Goal: Task Accomplishment & Management: Complete application form

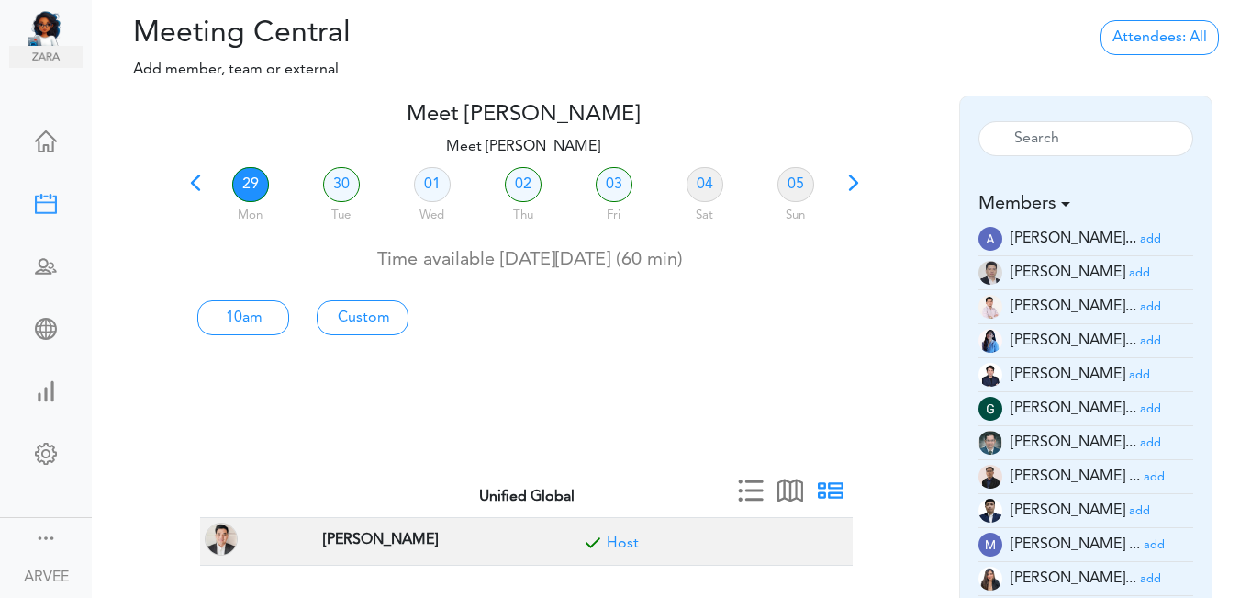
scroll to position [19, 0]
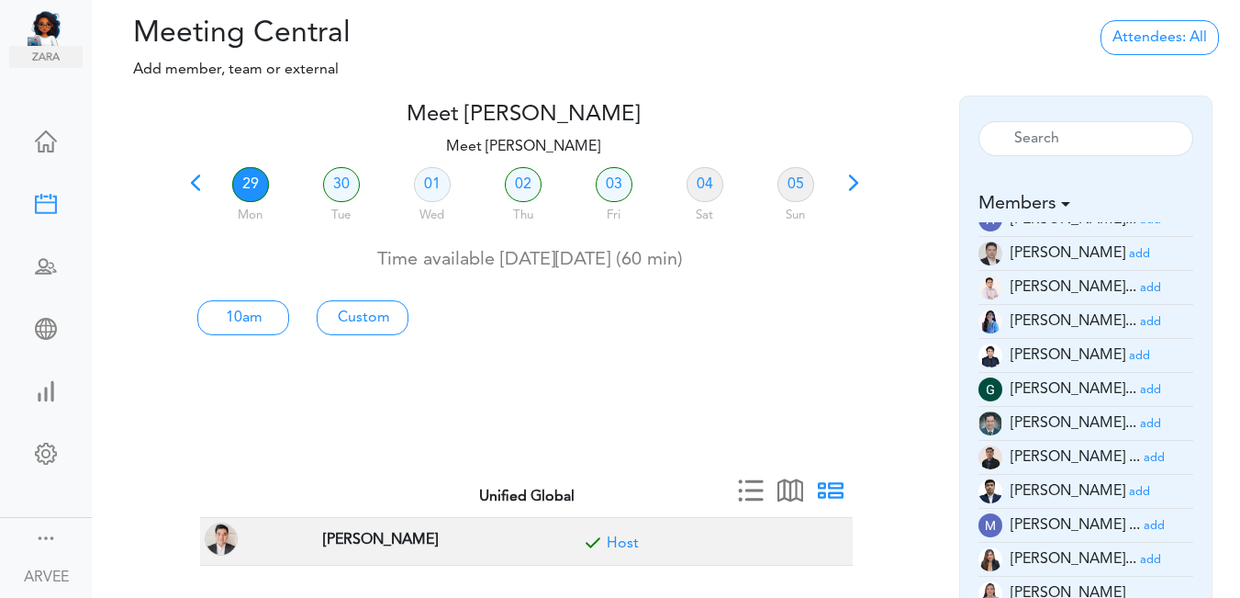
click at [856, 182] on span at bounding box center [854, 189] width 26 height 26
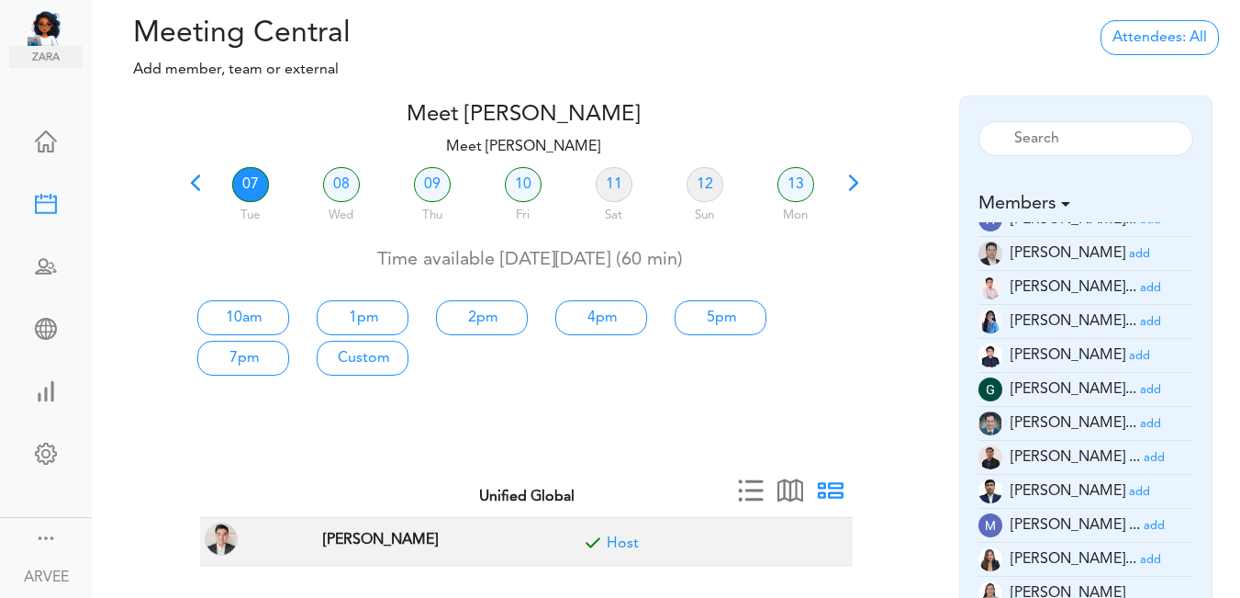
click at [240, 179] on link "07" at bounding box center [250, 184] width 37 height 35
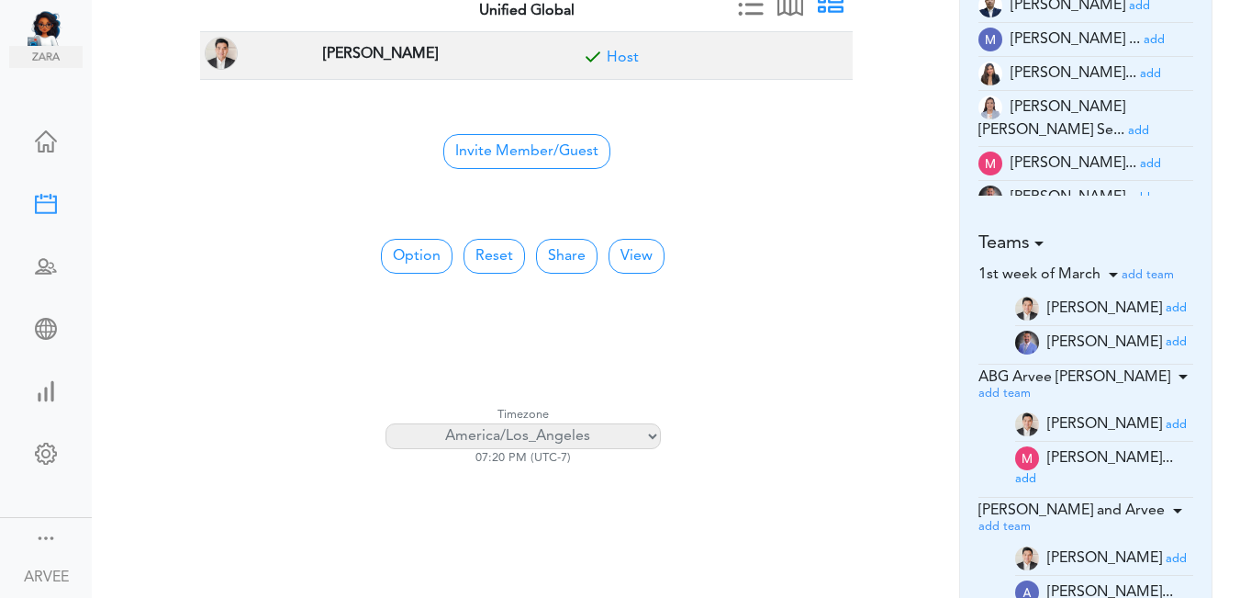
scroll to position [505, 0]
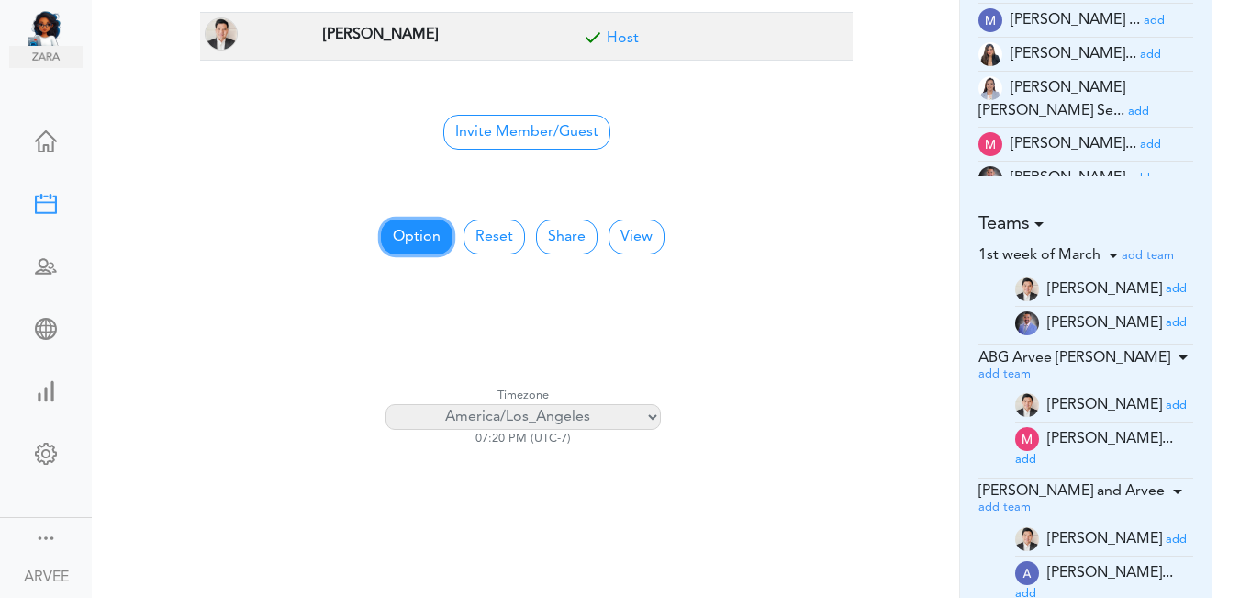
click at [406, 239] on button "Option" at bounding box center [417, 236] width 72 height 35
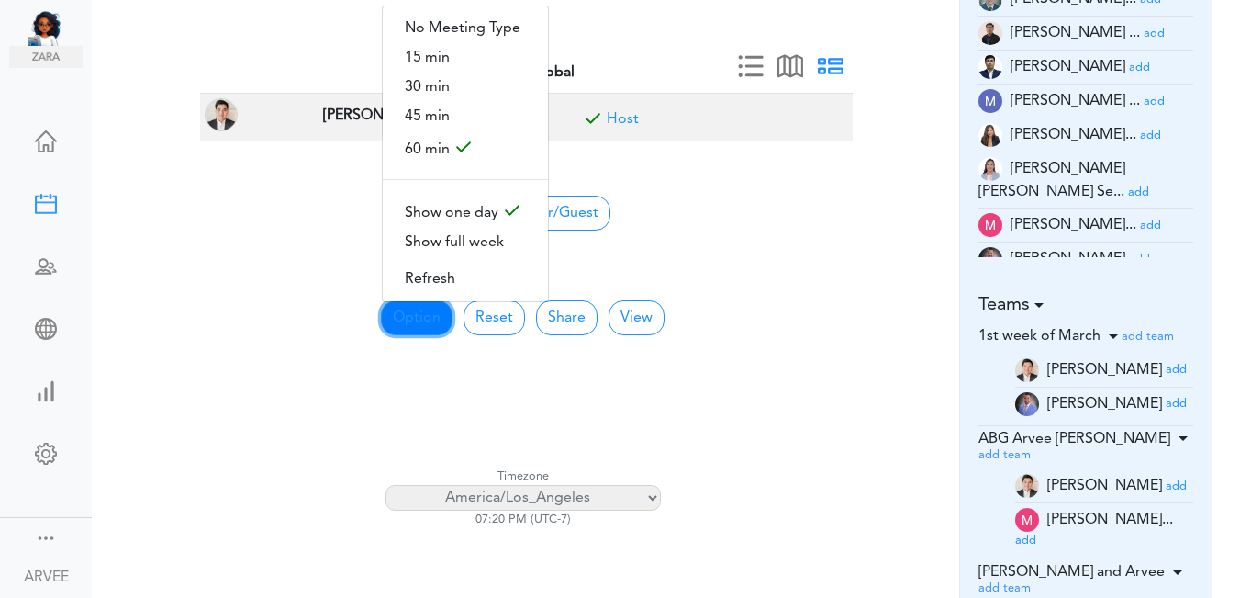
scroll to position [0, 0]
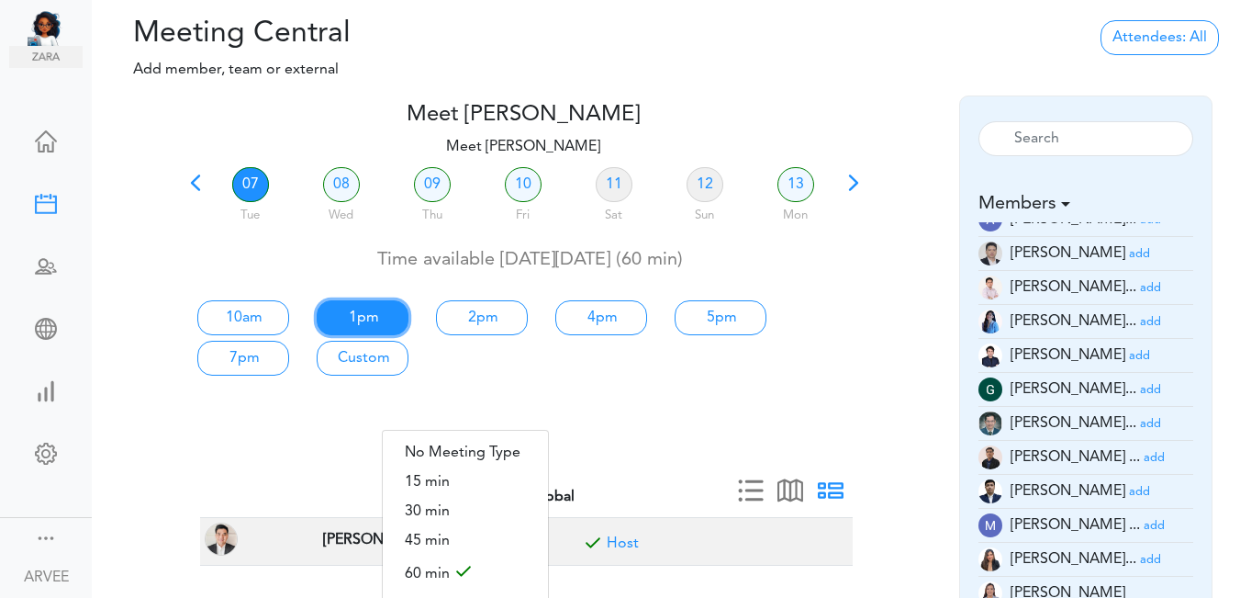
click at [368, 310] on link "1pm" at bounding box center [363, 317] width 92 height 35
type input "Meet [PERSON_NAME]"
type input "[URL][DOMAIN_NAME][SECURITY_DATA]"
type input "[DATE]T13:00"
type input "[DATE]T14:00"
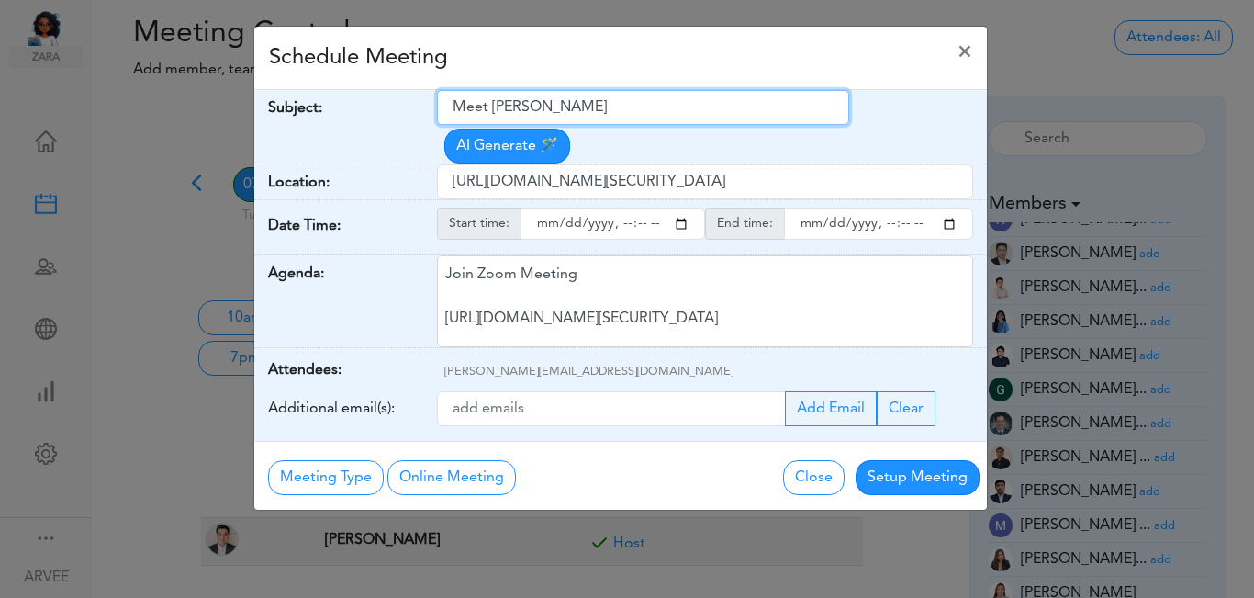
drag, startPoint x: 454, startPoint y: 107, endPoint x: 614, endPoint y: 109, distance: 159.8
click at [614, 109] on input "Meet [PERSON_NAME]" at bounding box center [643, 107] width 412 height 35
paste input "Paid Consultation : [PERSON_NAME] (ABG)"
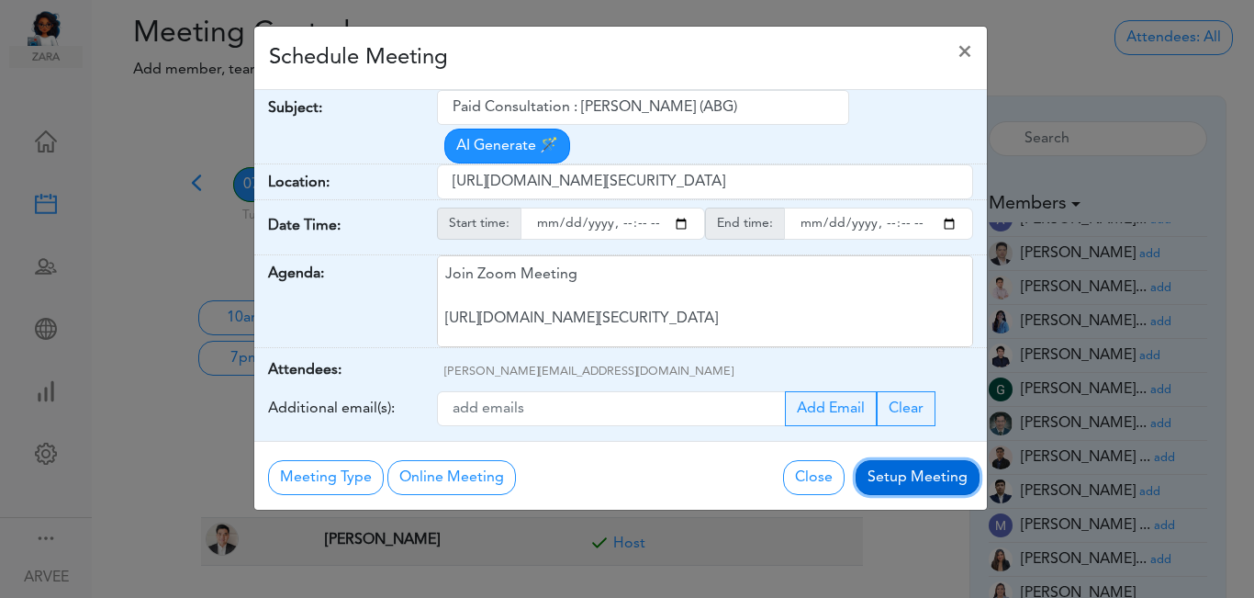
click at [922, 460] on button "Setup Meeting" at bounding box center [918, 477] width 124 height 35
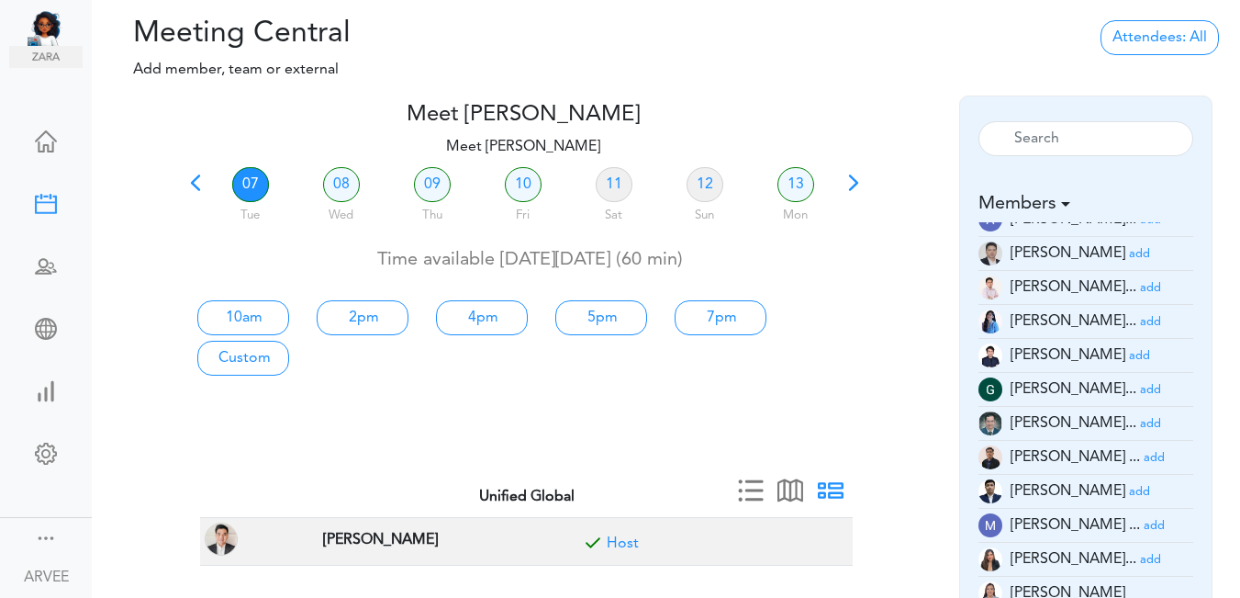
click at [196, 181] on span at bounding box center [196, 189] width 26 height 26
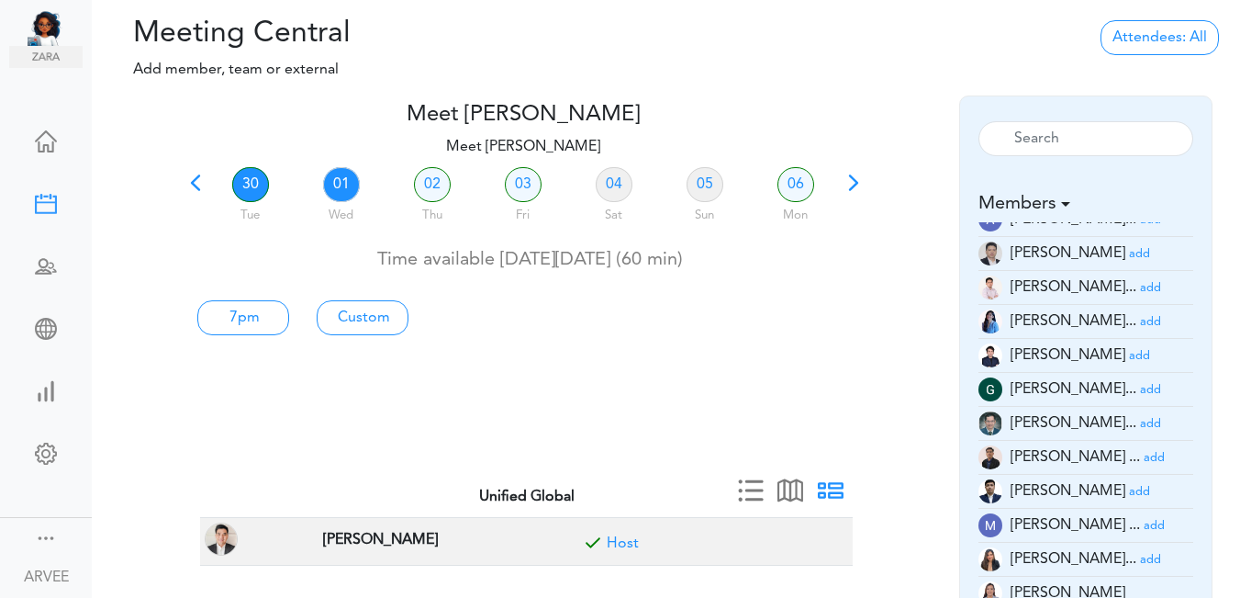
click at [337, 180] on link "01" at bounding box center [341, 184] width 37 height 35
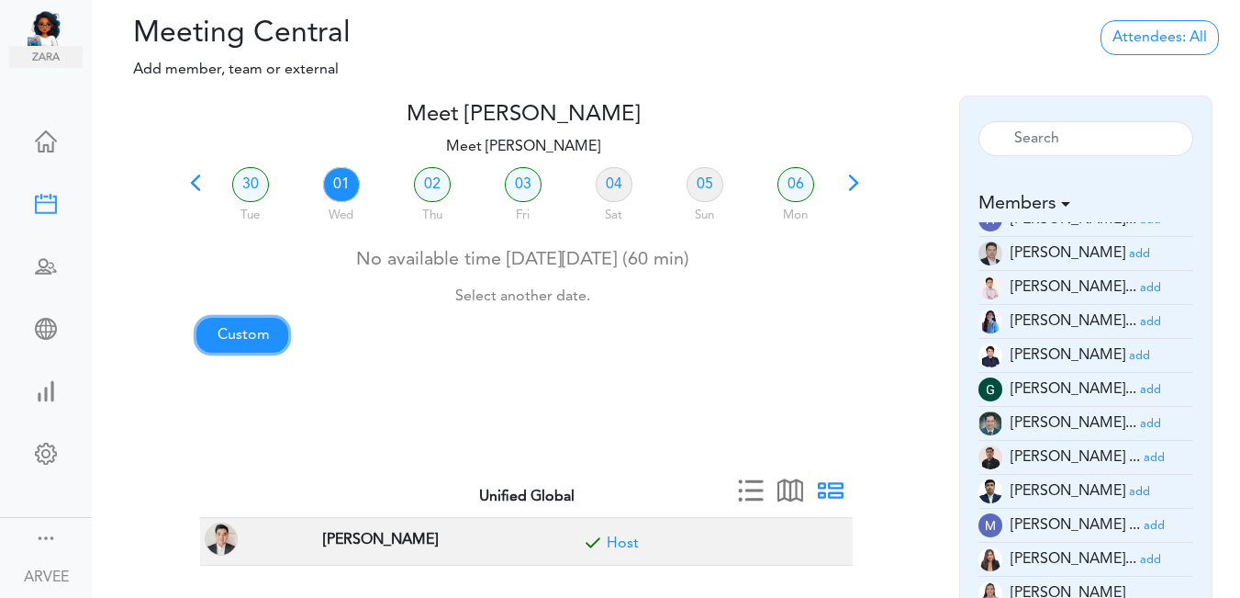
click at [238, 336] on link "Custom" at bounding box center [242, 335] width 92 height 35
type input "Meet [PERSON_NAME]"
type input "[URL][DOMAIN_NAME][SECURITY_DATA]"
type input "[DATE]T01:00"
type input "[DATE]T01:30"
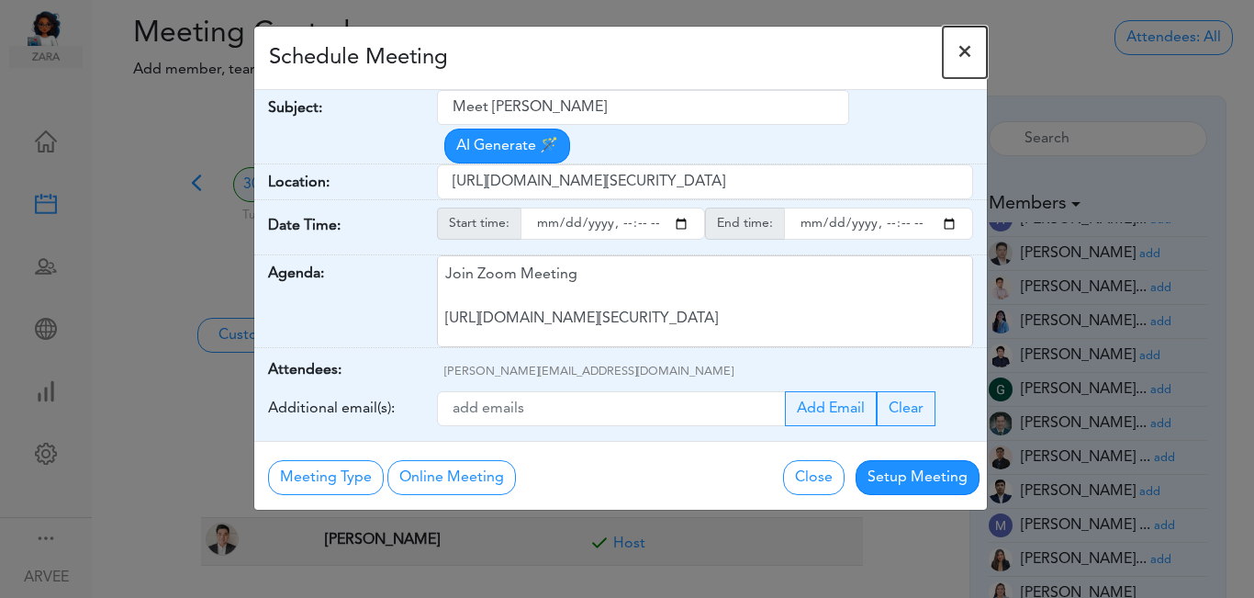
click at [970, 47] on span "×" at bounding box center [965, 52] width 15 height 22
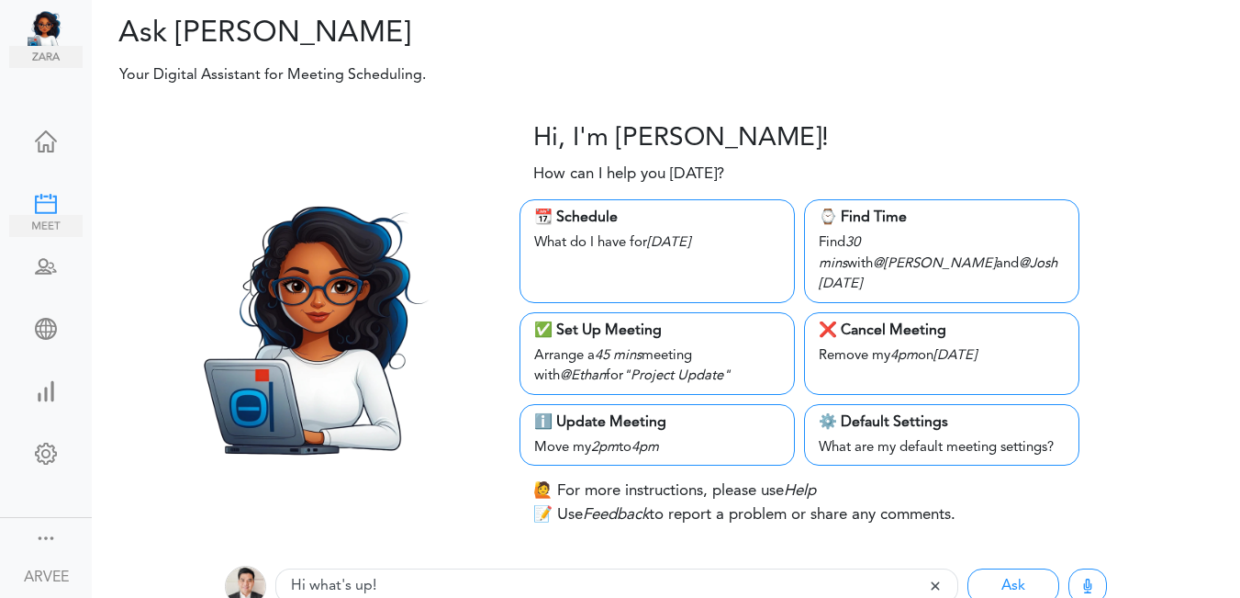
click at [33, 196] on div at bounding box center [45, 202] width 73 height 18
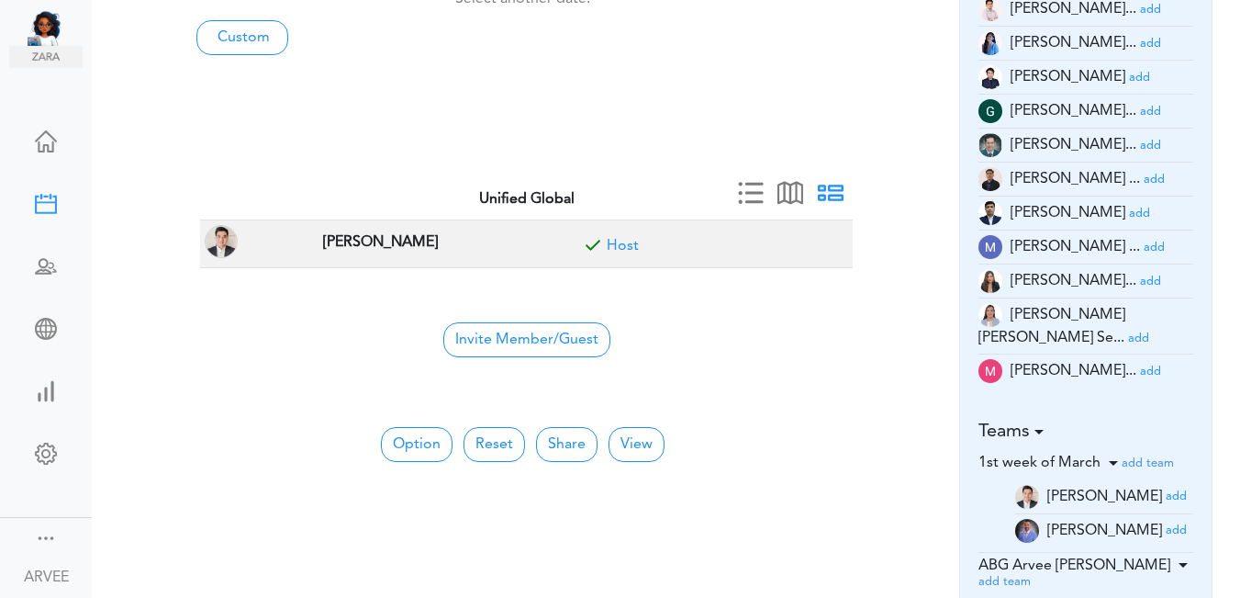
scroll to position [302, 0]
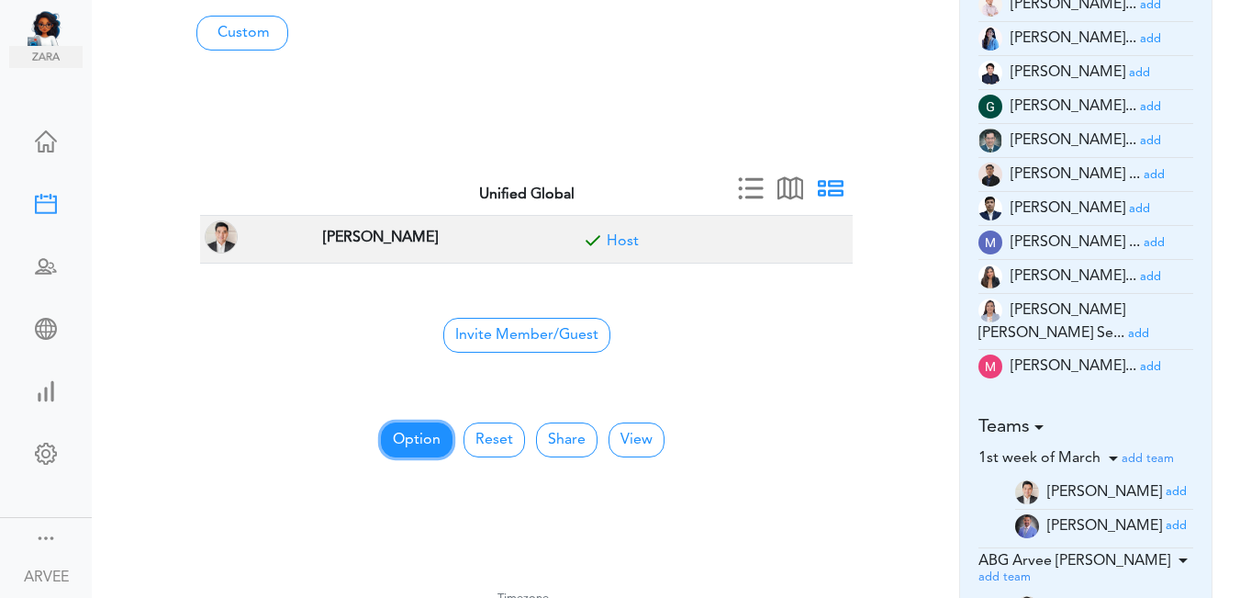
click at [421, 432] on button "Option" at bounding box center [417, 439] width 72 height 35
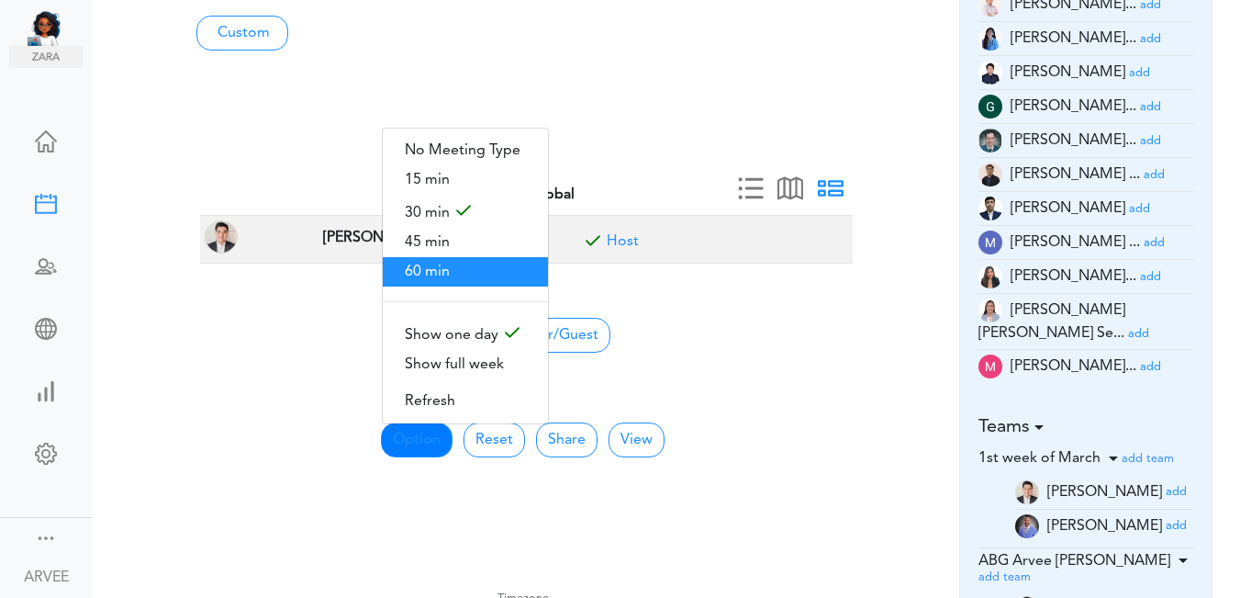
click at [442, 269] on span "60 min" at bounding box center [465, 271] width 165 height 29
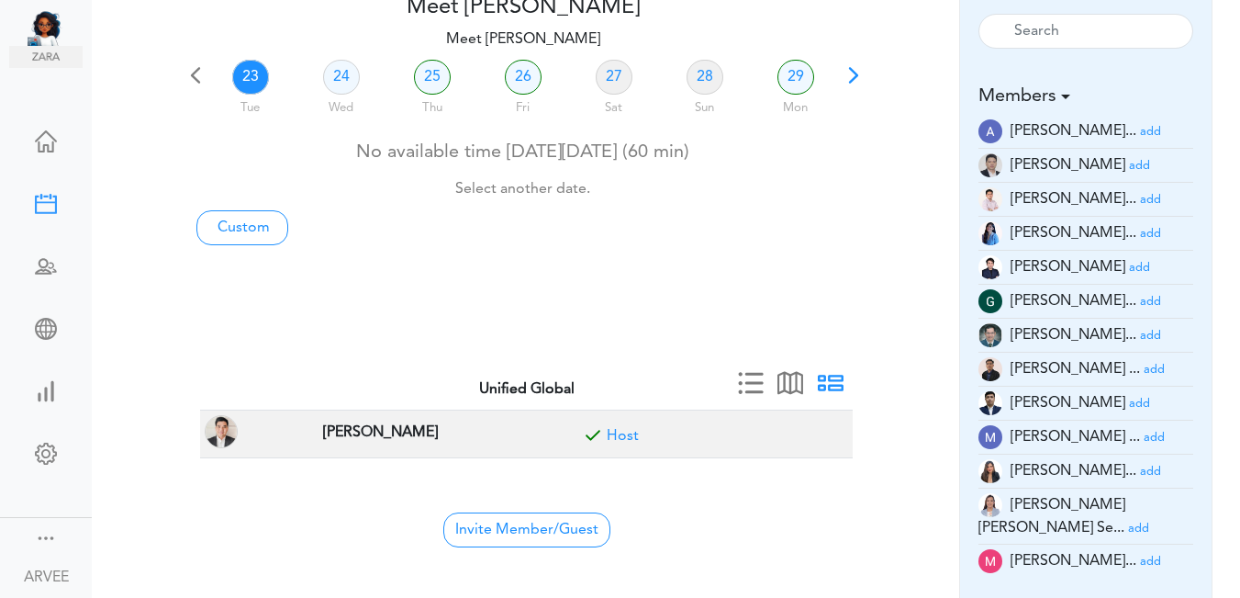
scroll to position [0, 0]
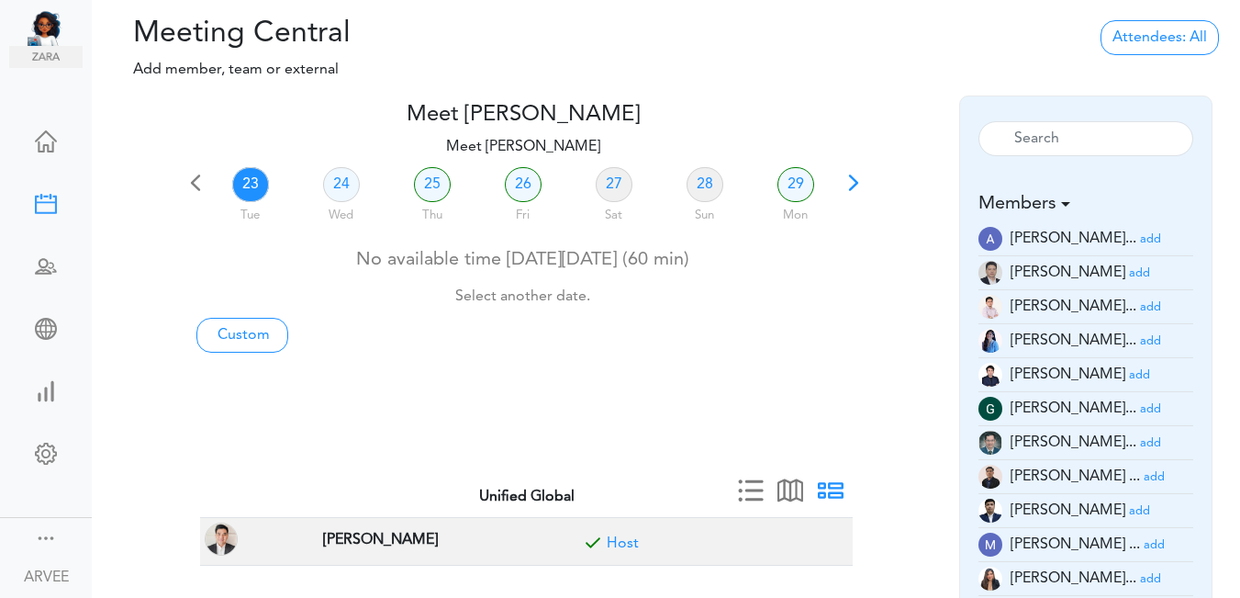
click at [847, 185] on span at bounding box center [854, 189] width 26 height 26
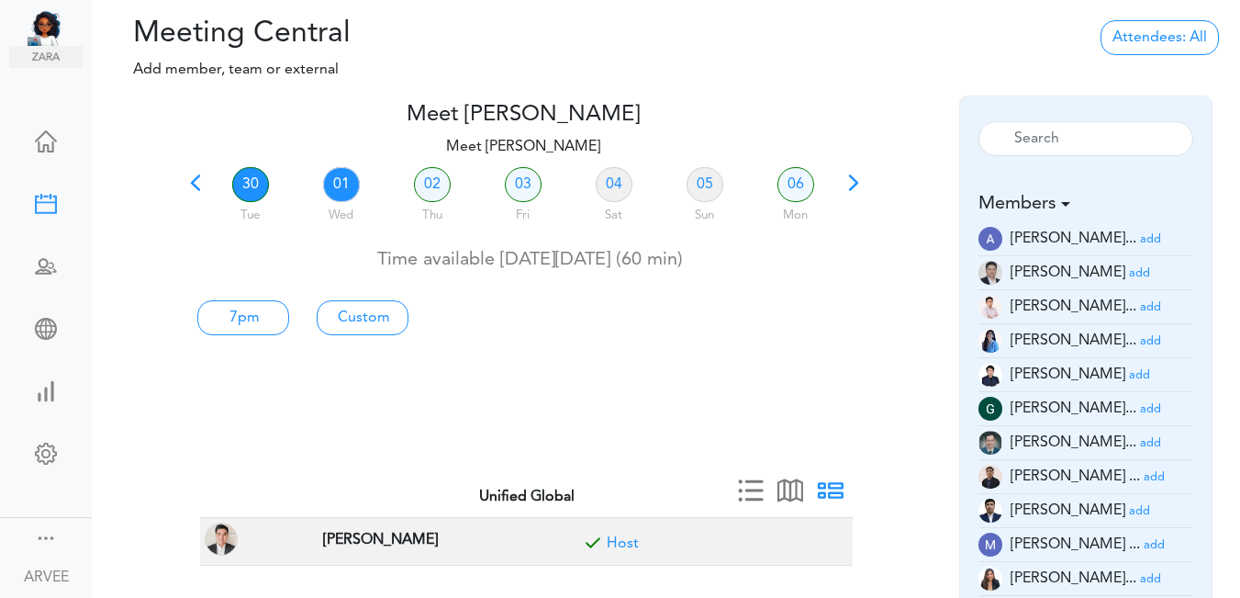
click at [329, 185] on link "01" at bounding box center [341, 184] width 37 height 35
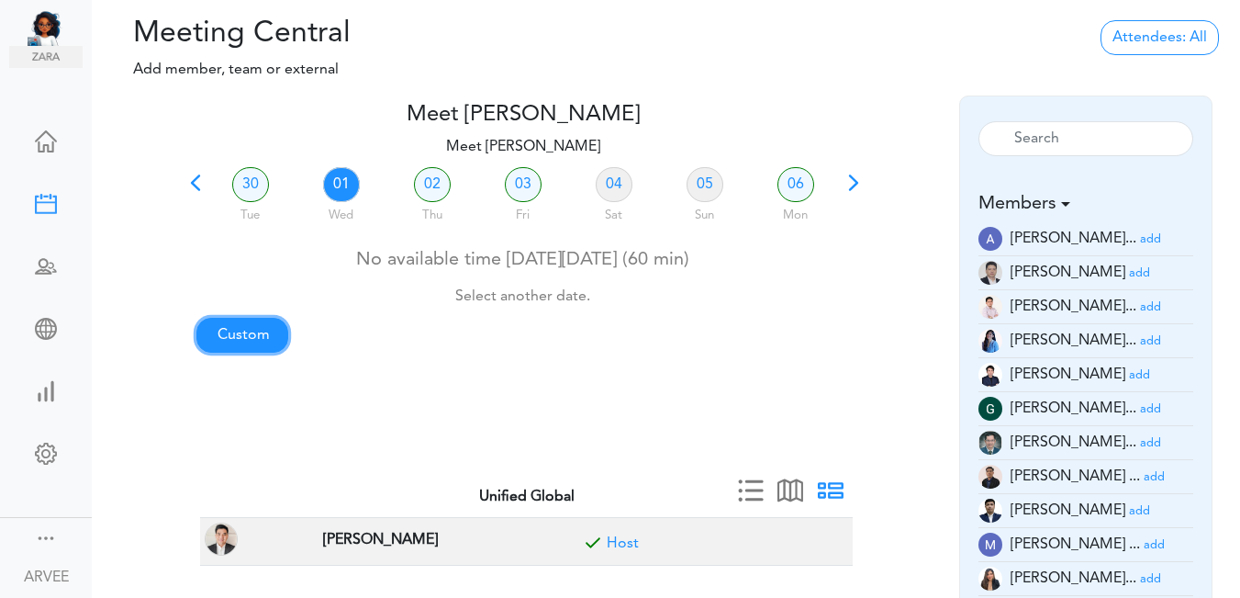
click at [263, 335] on link "Custom" at bounding box center [242, 335] width 92 height 35
type input "Meet [PERSON_NAME]"
type input "[URL][DOMAIN_NAME][SECURITY_DATA]"
type input "[DATE]T01:00"
type input "[DATE]T01:30"
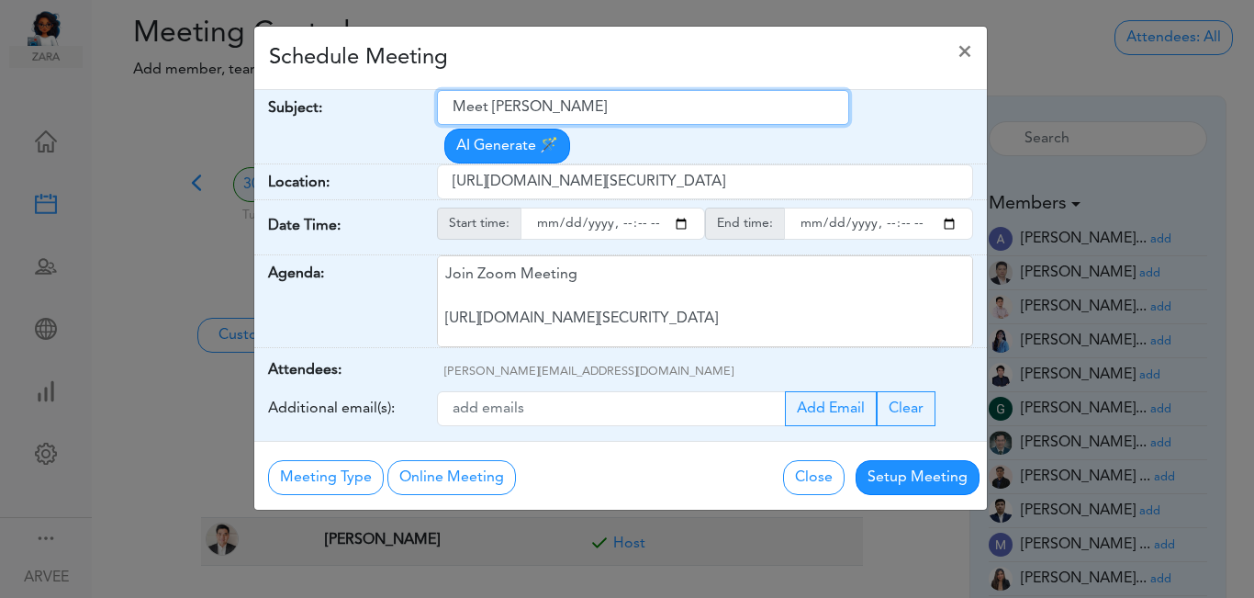
click at [457, 107] on input "Meet [PERSON_NAME]" at bounding box center [643, 107] width 412 height 35
drag, startPoint x: 457, startPoint y: 107, endPoint x: 477, endPoint y: 103, distance: 20.7
click at [463, 106] on input "Meet [PERSON_NAME]" at bounding box center [643, 107] width 412 height 35
click at [512, 97] on input "Meet [PERSON_NAME]" at bounding box center [643, 107] width 412 height 35
click at [611, 93] on input "Meet [PERSON_NAME]" at bounding box center [643, 107] width 412 height 35
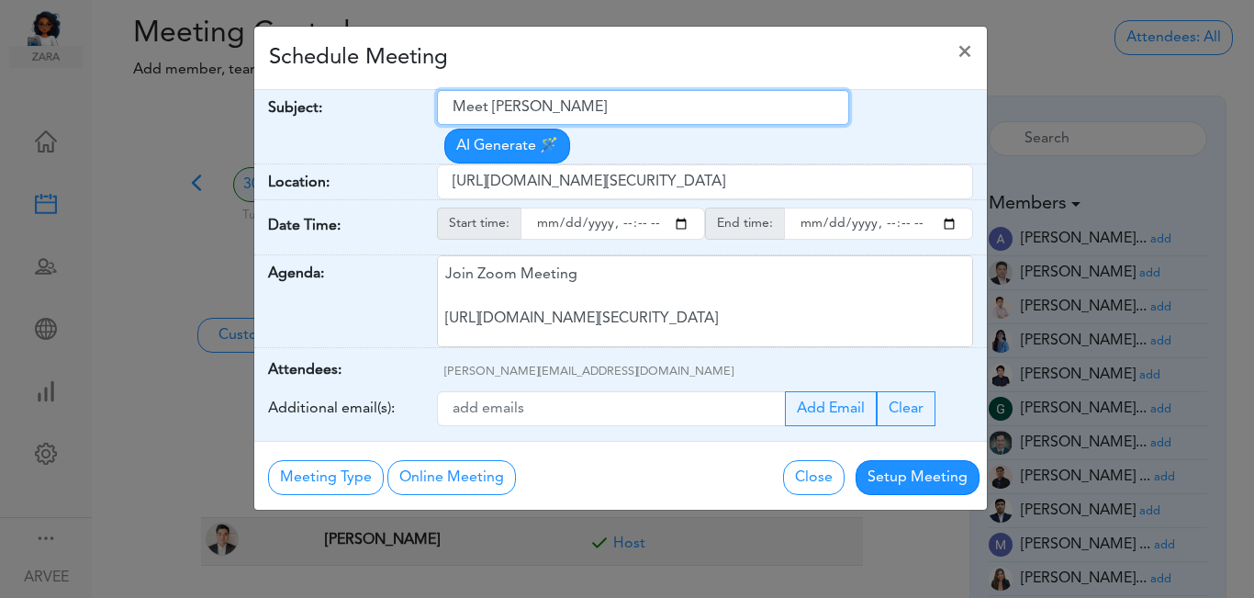
drag, startPoint x: 448, startPoint y: 103, endPoint x: 621, endPoint y: 103, distance: 172.6
click at [641, 101] on input "Meet [PERSON_NAME]" at bounding box center [643, 107] width 412 height 35
paste input "Get Up Business Development Services Inc | Client Call"
type input "Get Up Business Development Services Inc | Client Call"
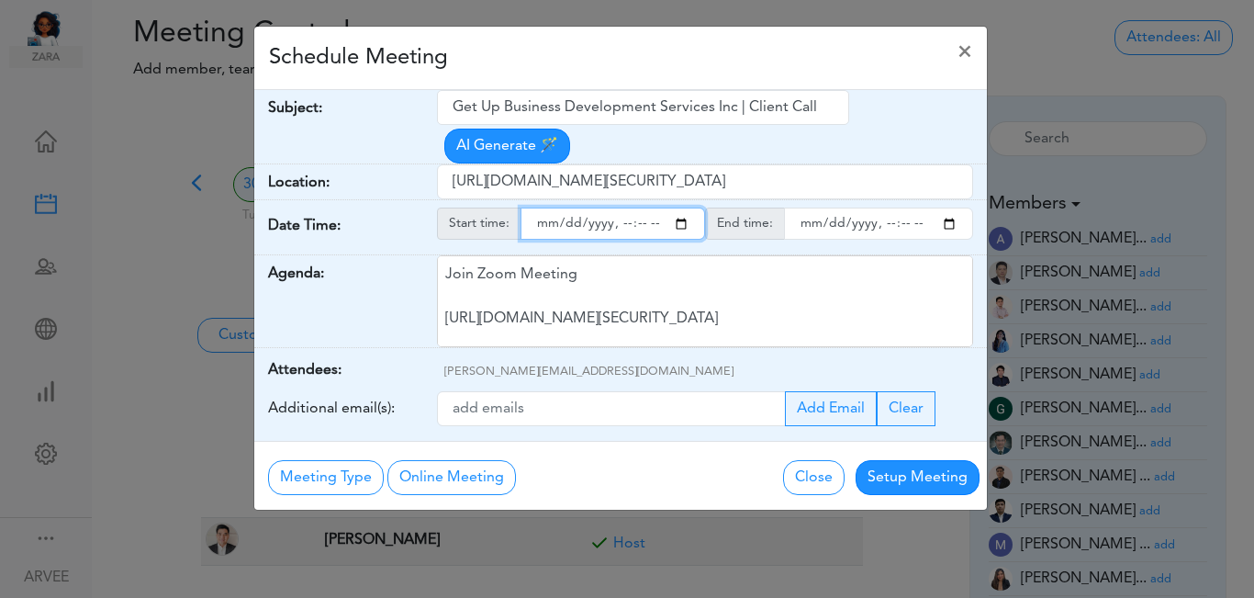
click at [684, 208] on input "starttime" at bounding box center [613, 224] width 185 height 32
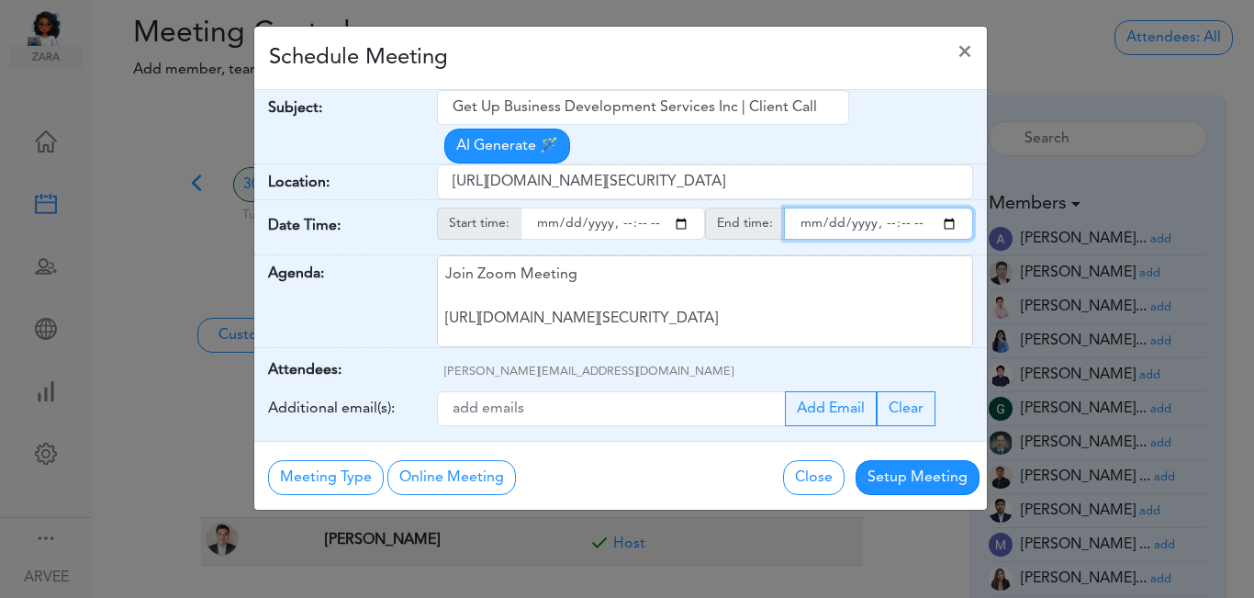
type input "[DATE]T18:00"
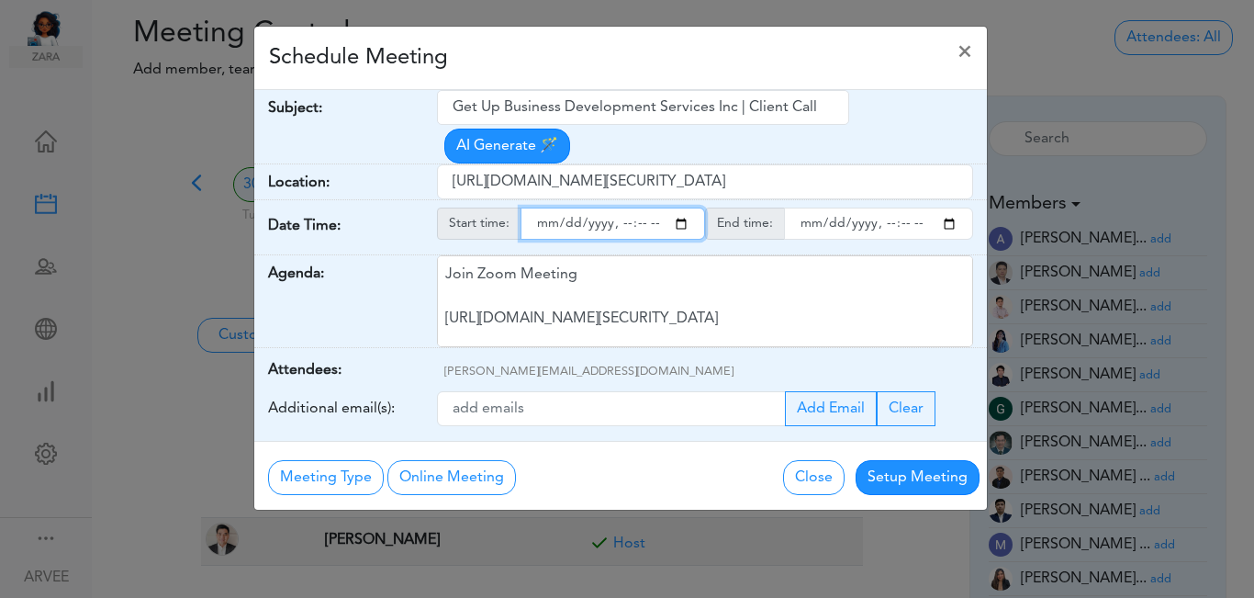
click at [948, 208] on input "endtime" at bounding box center [878, 224] width 189 height 32
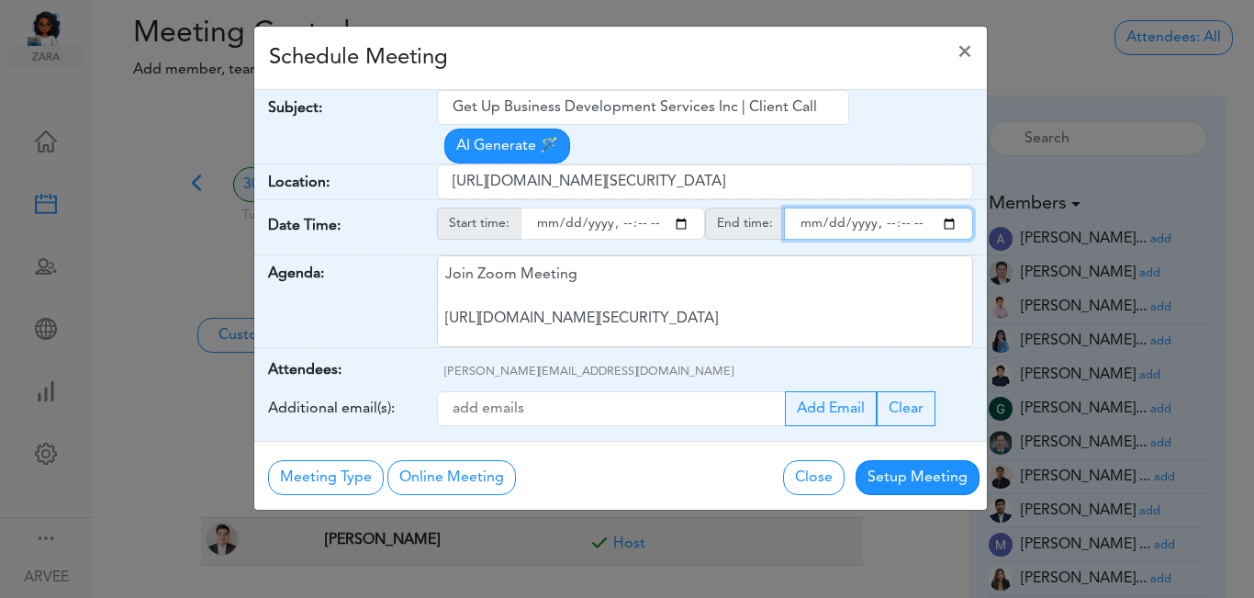
click at [903, 208] on input "endtime" at bounding box center [878, 224] width 189 height 32
type input "[DATE]T19:00"
click at [716, 65] on div "Schedule Meeting ×" at bounding box center [620, 58] width 733 height 63
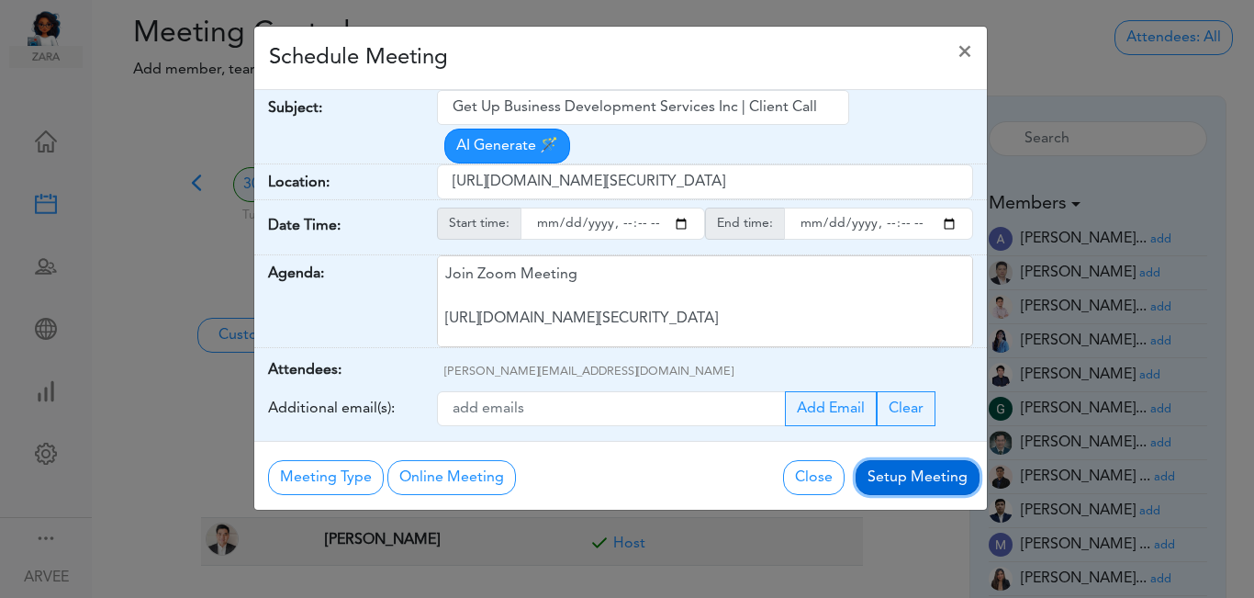
click at [924, 460] on button "Setup Meeting" at bounding box center [918, 477] width 124 height 35
